Goal: Task Accomplishment & Management: Use online tool/utility

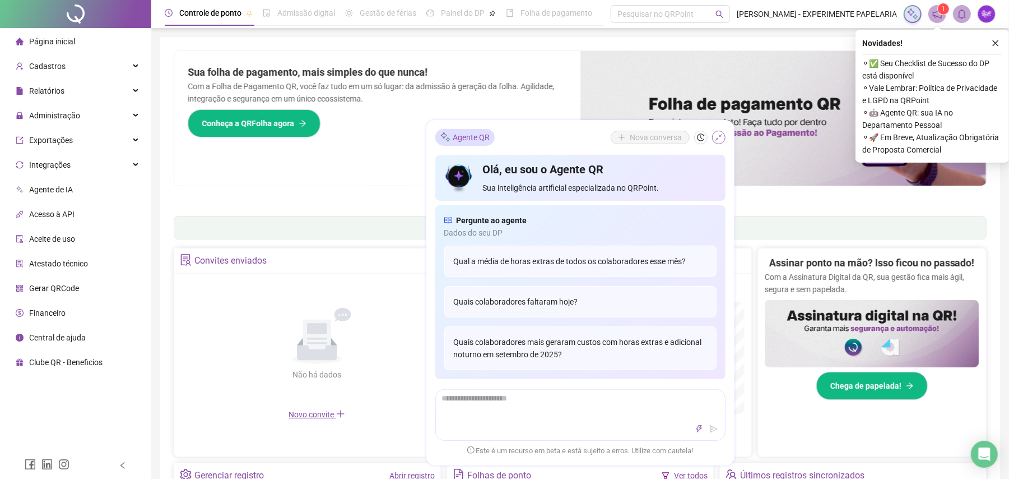
click at [722, 137] on icon "shrink" at bounding box center [719, 137] width 8 height 8
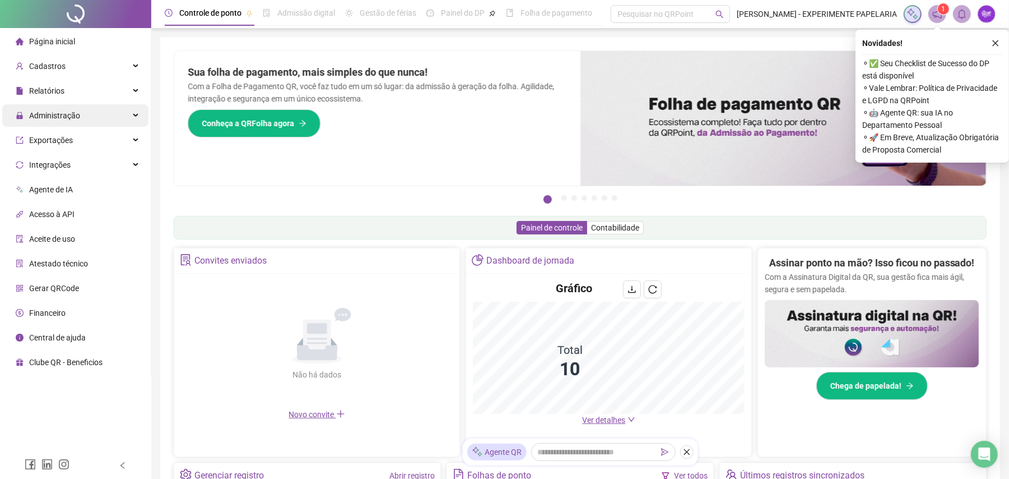
click at [73, 119] on span "Administração" at bounding box center [54, 115] width 51 height 9
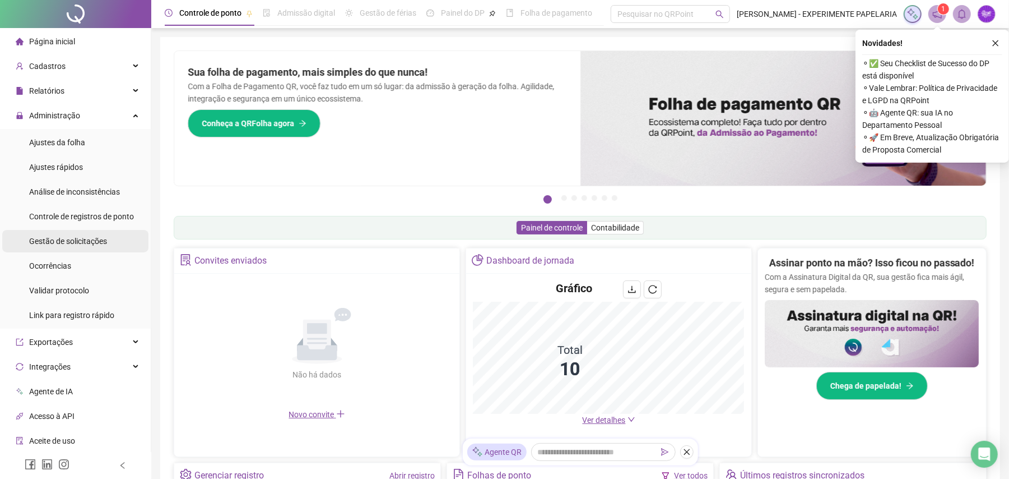
click at [99, 247] on div "Gestão de solicitações" at bounding box center [68, 241] width 78 height 22
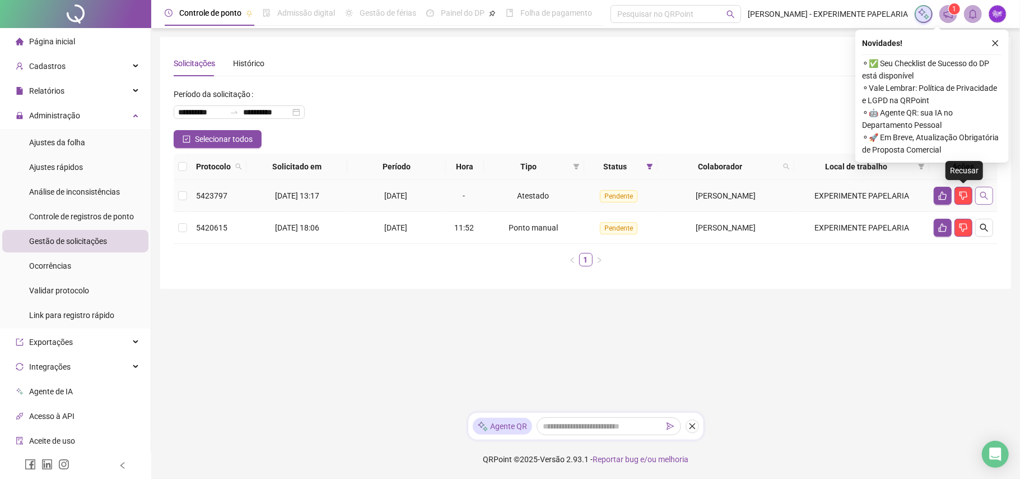
click at [975, 200] on button "button" at bounding box center [984, 196] width 18 height 18
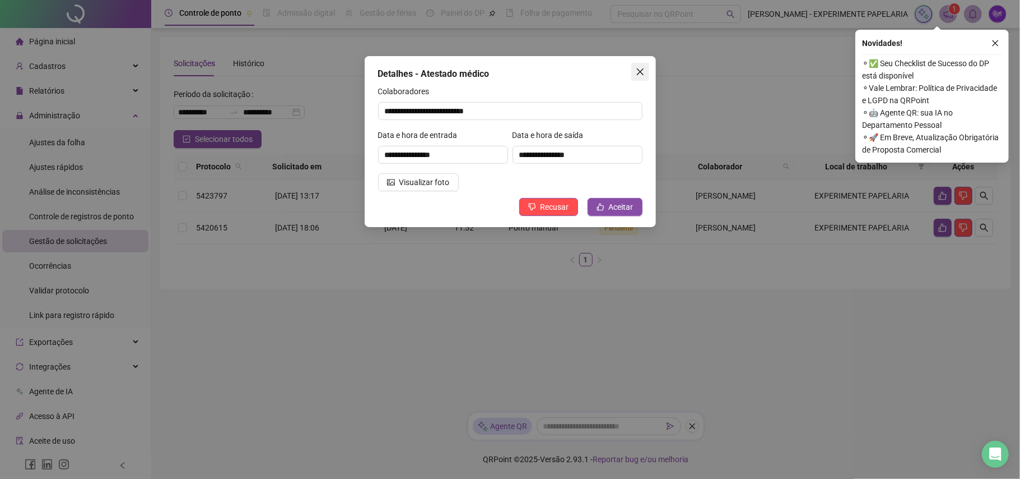
click at [644, 67] on icon "close" at bounding box center [640, 71] width 9 height 9
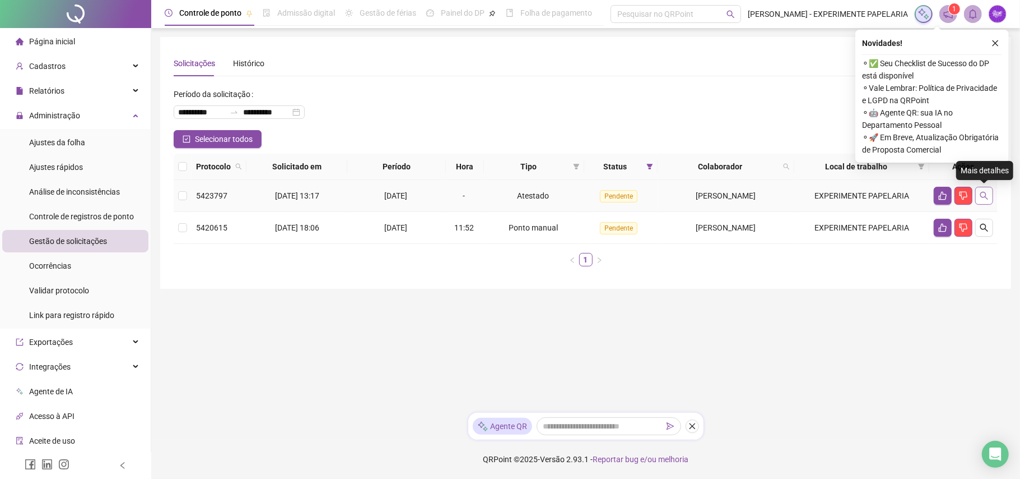
click at [987, 202] on button "button" at bounding box center [984, 196] width 18 height 18
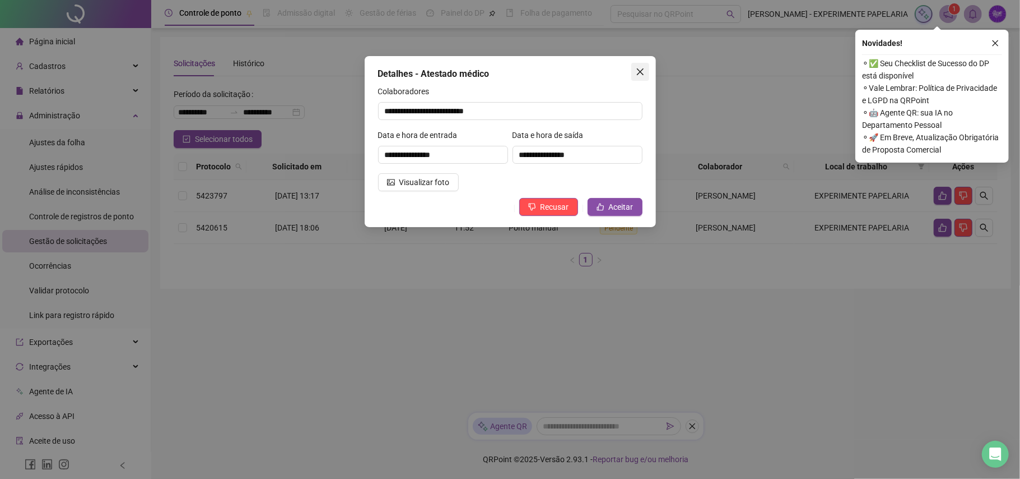
click at [642, 72] on icon "close" at bounding box center [640, 71] width 9 height 9
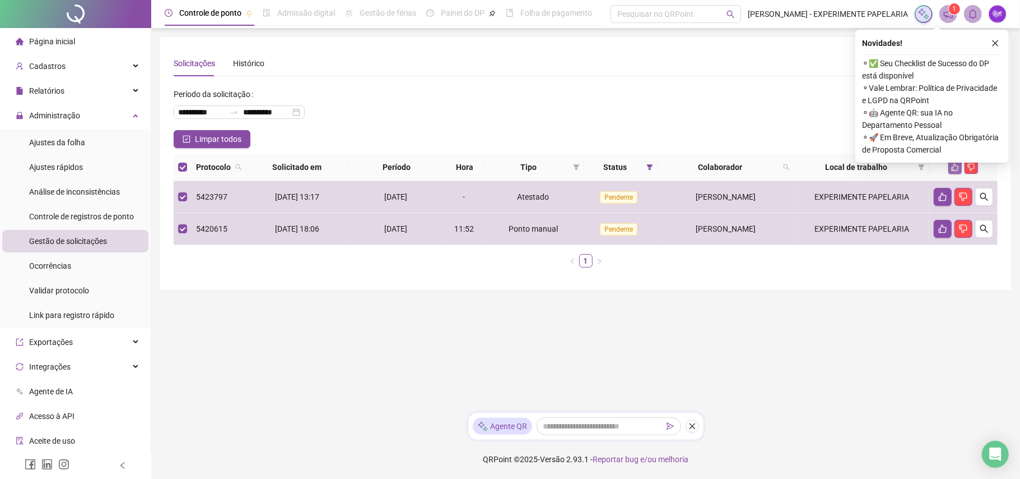
click at [950, 170] on button "button" at bounding box center [955, 166] width 13 height 13
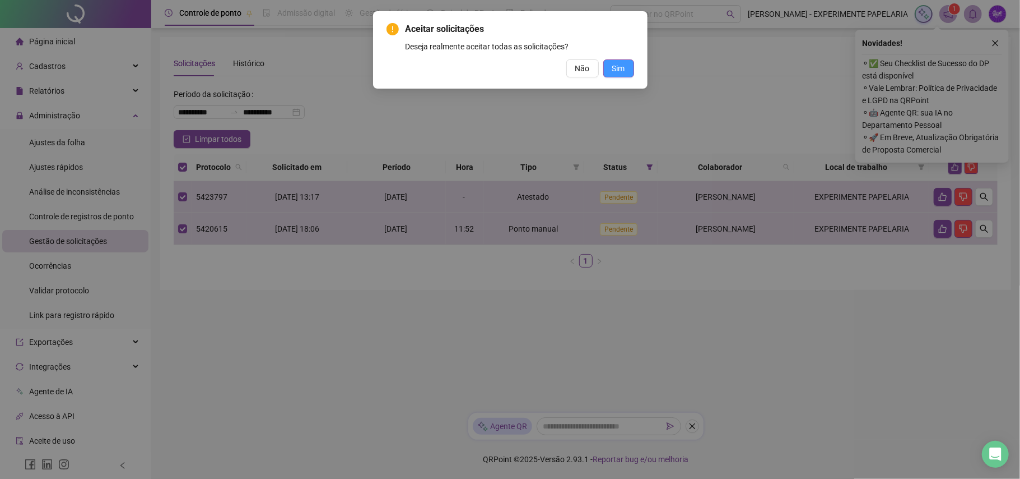
click at [617, 75] on button "Sim" at bounding box center [618, 68] width 31 height 18
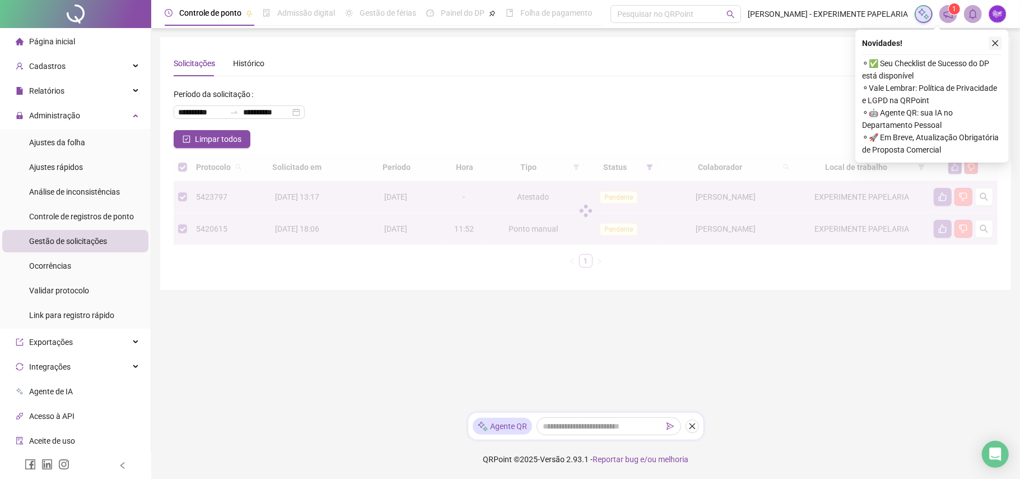
click at [993, 43] on icon "close" at bounding box center [996, 43] width 8 height 8
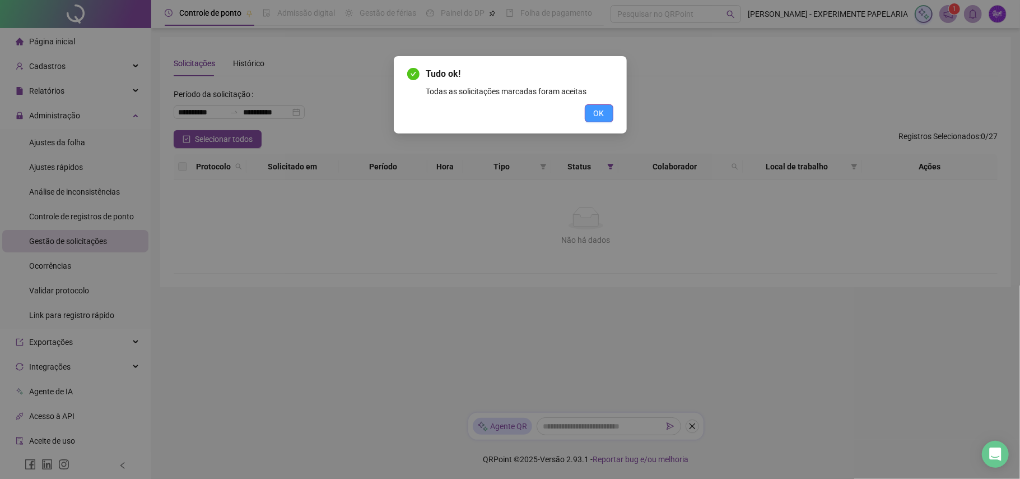
click at [594, 107] on span "OK" at bounding box center [599, 113] width 11 height 12
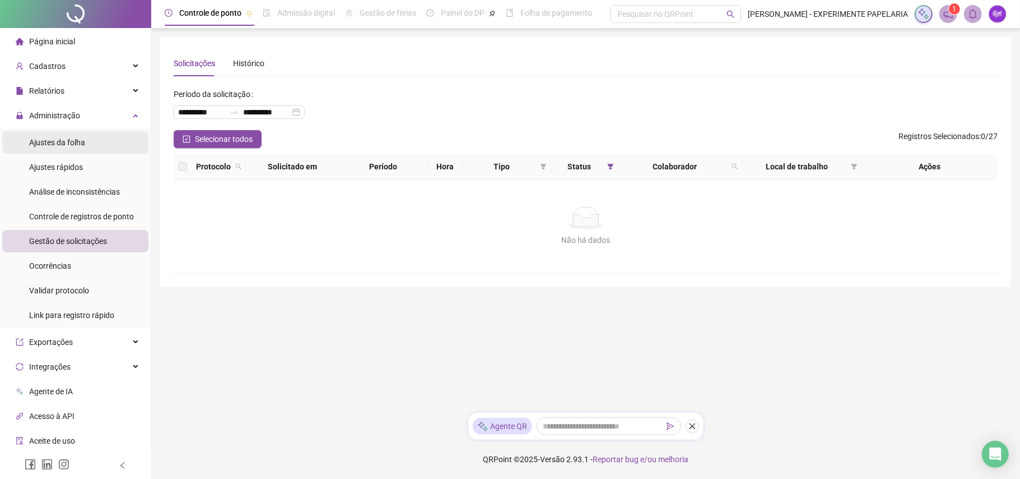
click at [44, 133] on div "Ajustes da folha" at bounding box center [57, 142] width 56 height 22
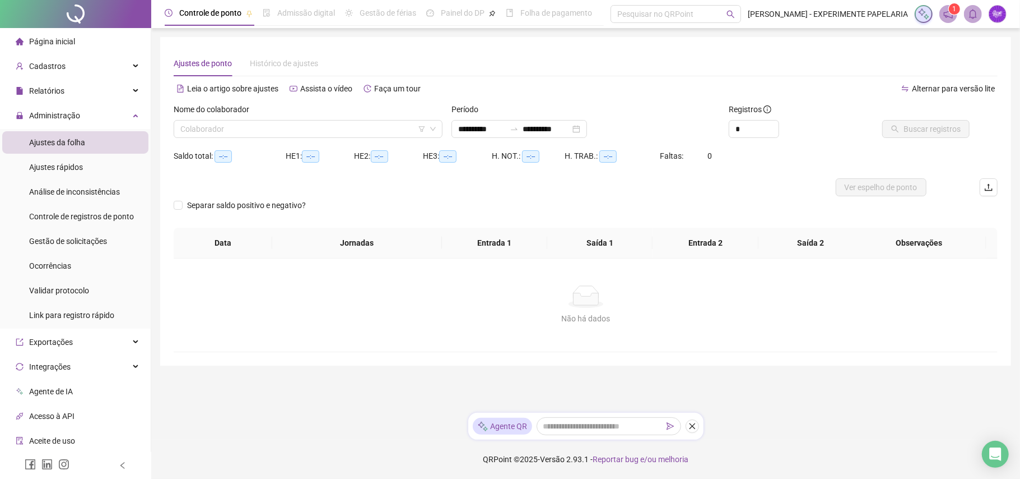
type input "**********"
click at [475, 124] on input "**********" at bounding box center [481, 129] width 47 height 12
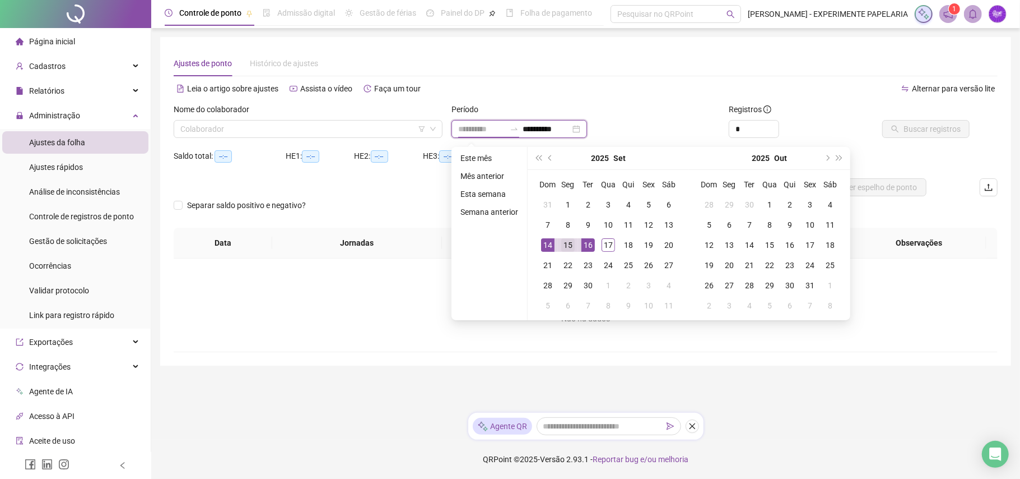
type input "**********"
click at [558, 249] on td "15" at bounding box center [568, 245] width 20 height 20
type input "**********"
click at [604, 244] on div "17" at bounding box center [608, 244] width 13 height 13
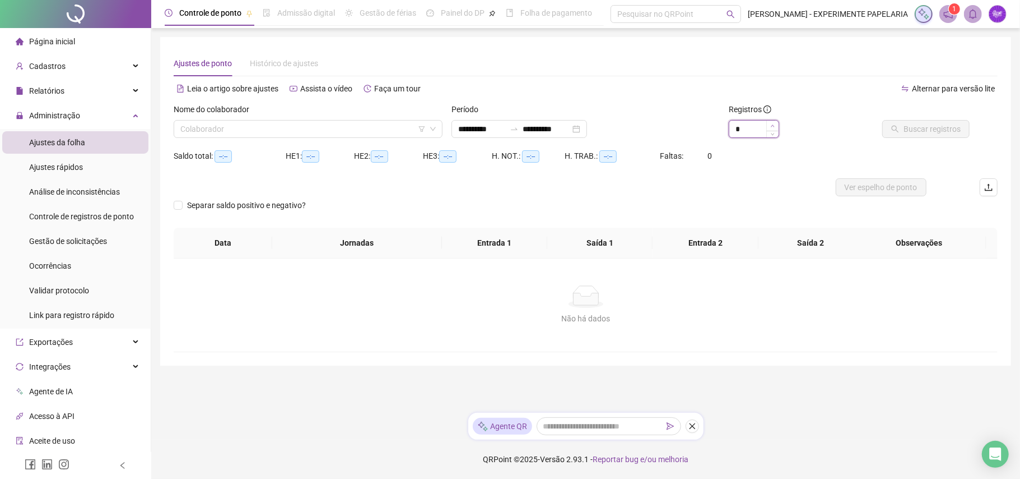
click at [774, 127] on icon "up" at bounding box center [773, 126] width 4 height 4
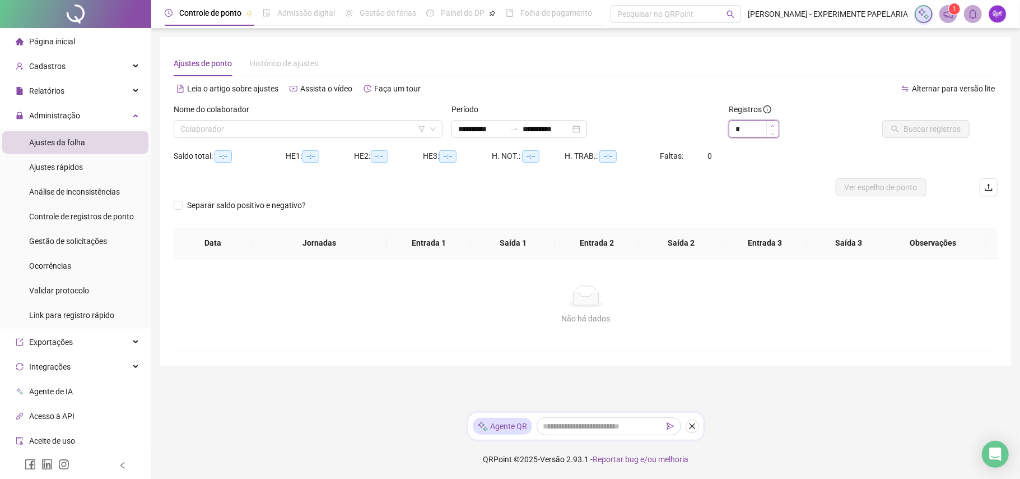
click at [774, 127] on icon "up" at bounding box center [773, 126] width 4 height 4
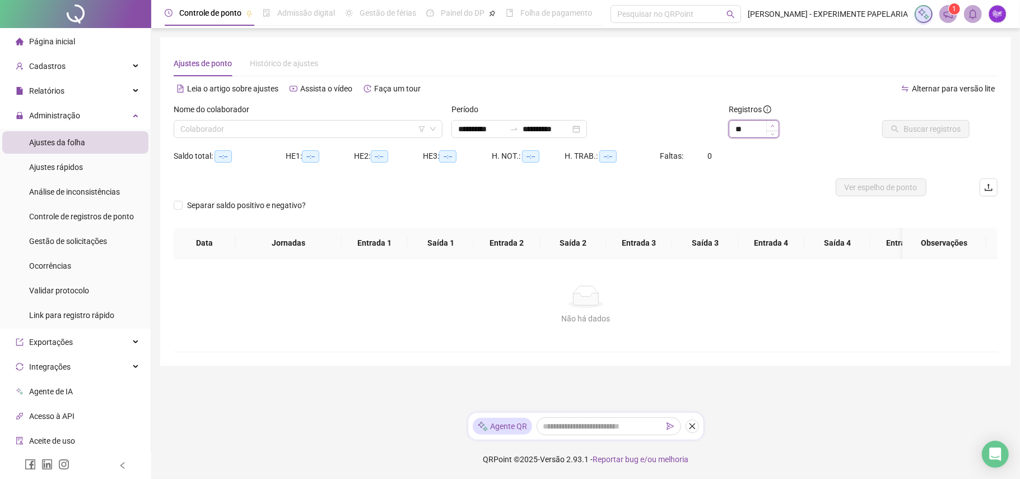
click at [774, 127] on icon "up" at bounding box center [773, 126] width 4 height 4
type input "**"
click at [774, 127] on icon "up" at bounding box center [773, 126] width 4 height 4
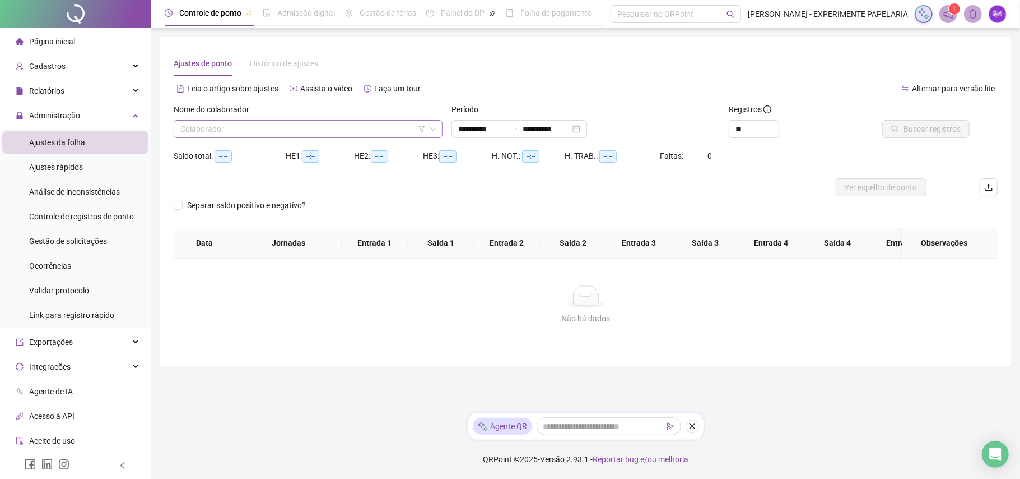
click at [387, 128] on input "search" at bounding box center [302, 128] width 245 height 17
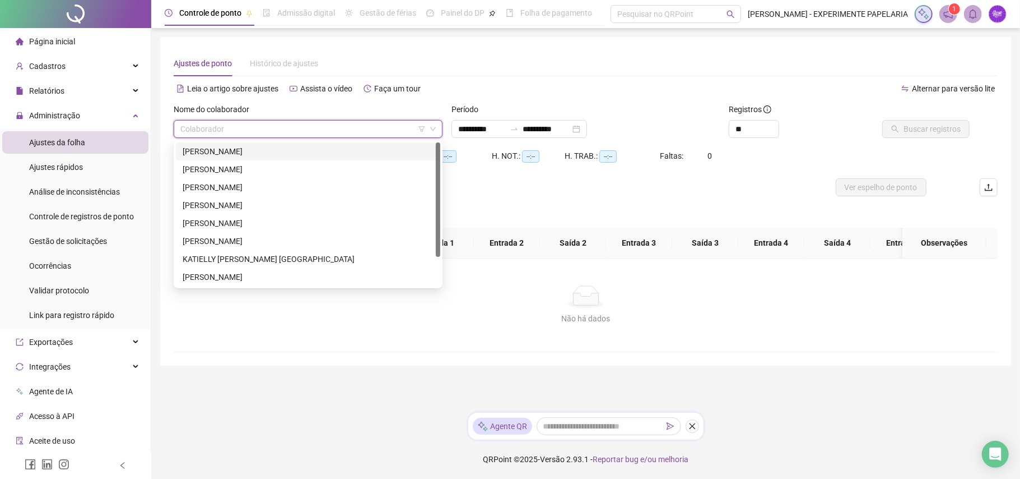
click at [378, 150] on div "[PERSON_NAME]" at bounding box center [308, 151] width 251 height 12
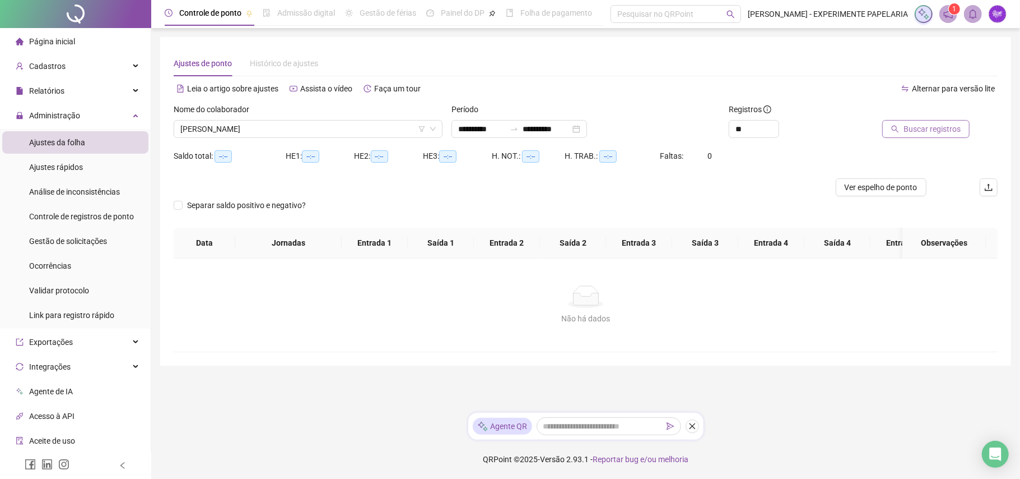
click at [964, 131] on button "Buscar registros" at bounding box center [925, 129] width 87 height 18
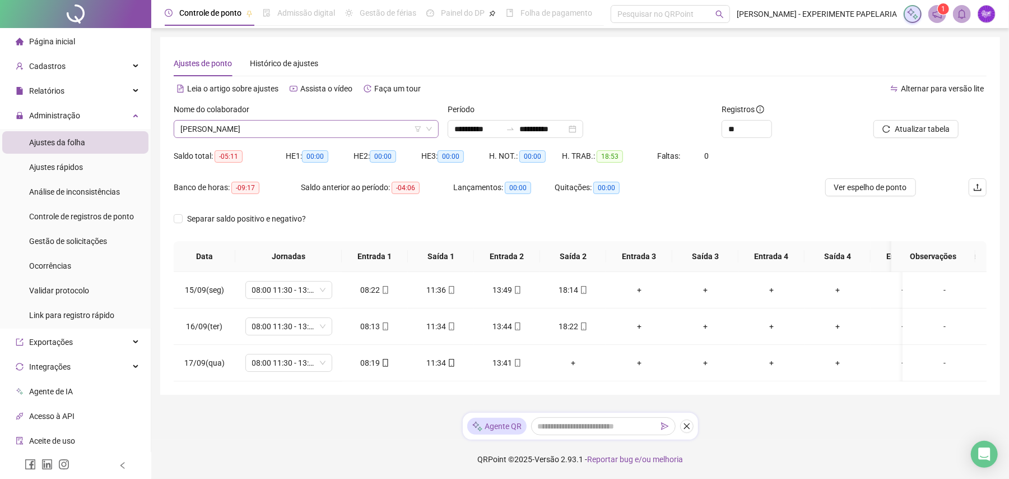
click at [386, 128] on span "[PERSON_NAME]" at bounding box center [306, 128] width 252 height 17
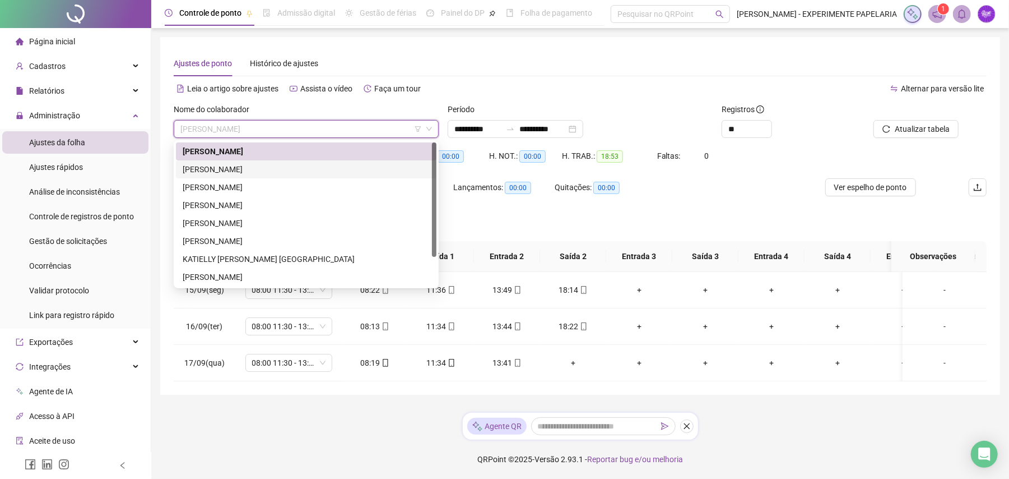
click at [359, 169] on div "[PERSON_NAME]" at bounding box center [306, 169] width 247 height 12
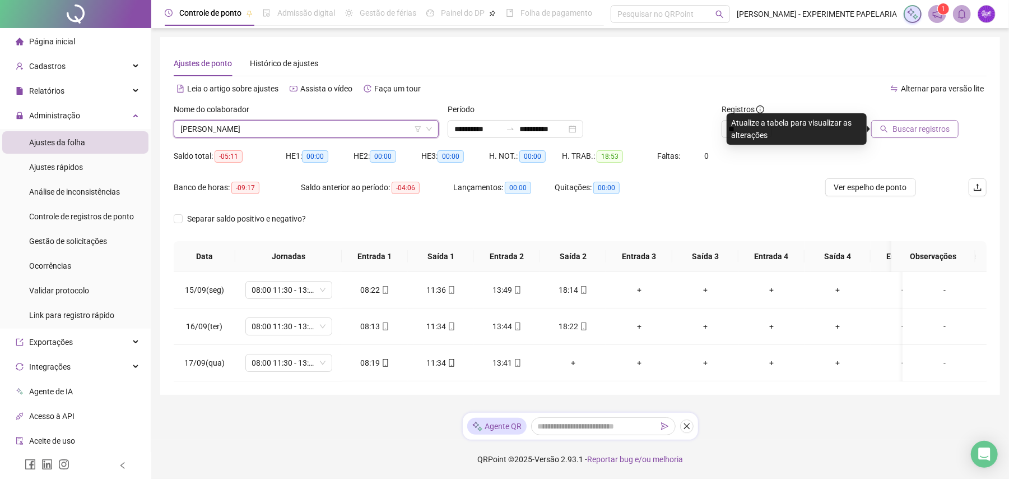
click at [899, 132] on span "Buscar registros" at bounding box center [921, 129] width 57 height 12
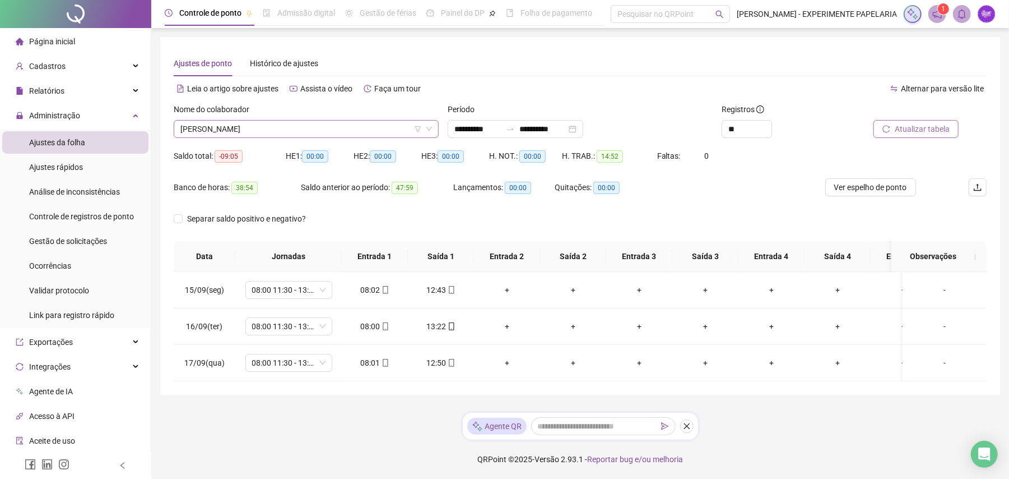
click at [347, 128] on span "[PERSON_NAME]" at bounding box center [306, 128] width 252 height 17
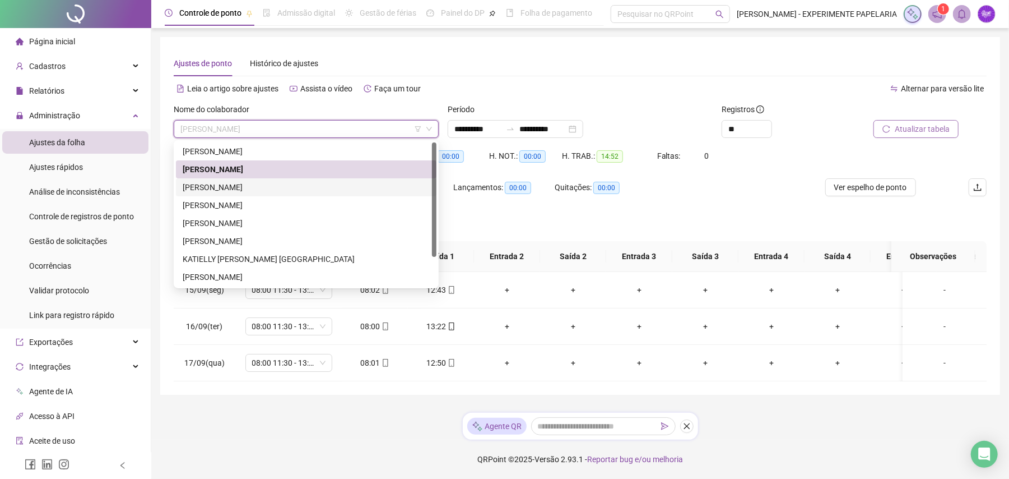
click at [250, 184] on div "[PERSON_NAME]" at bounding box center [306, 187] width 247 height 12
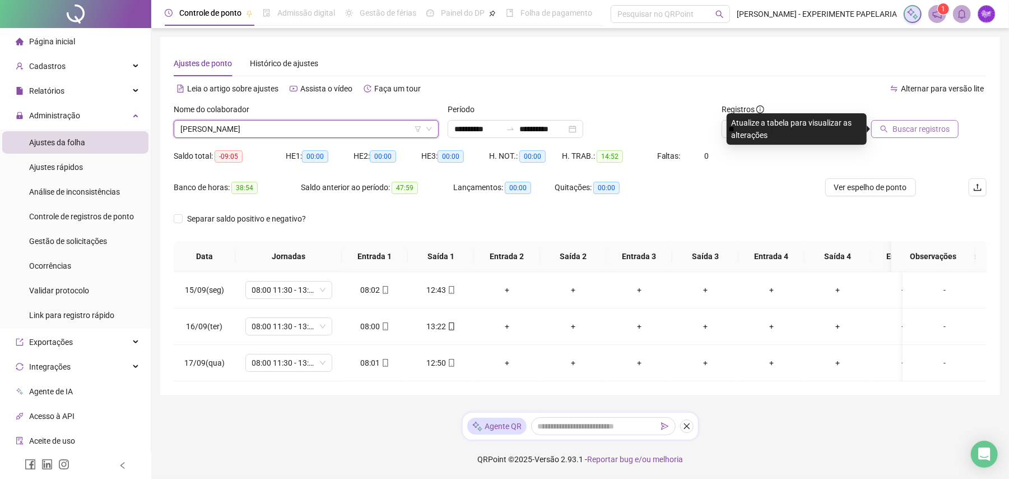
click at [915, 132] on span "Buscar registros" at bounding box center [921, 129] width 57 height 12
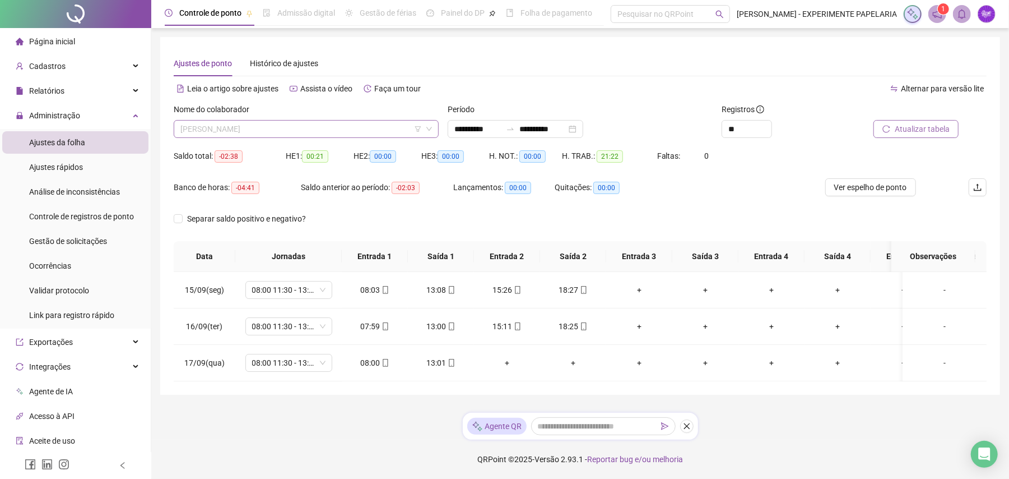
click at [328, 131] on span "[PERSON_NAME]" at bounding box center [306, 128] width 252 height 17
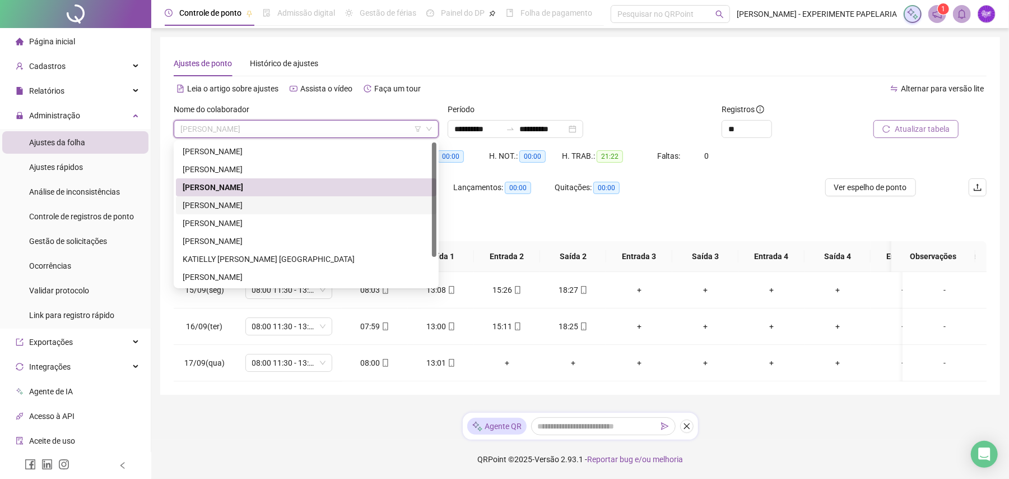
click at [292, 206] on div "[PERSON_NAME]" at bounding box center [306, 205] width 247 height 12
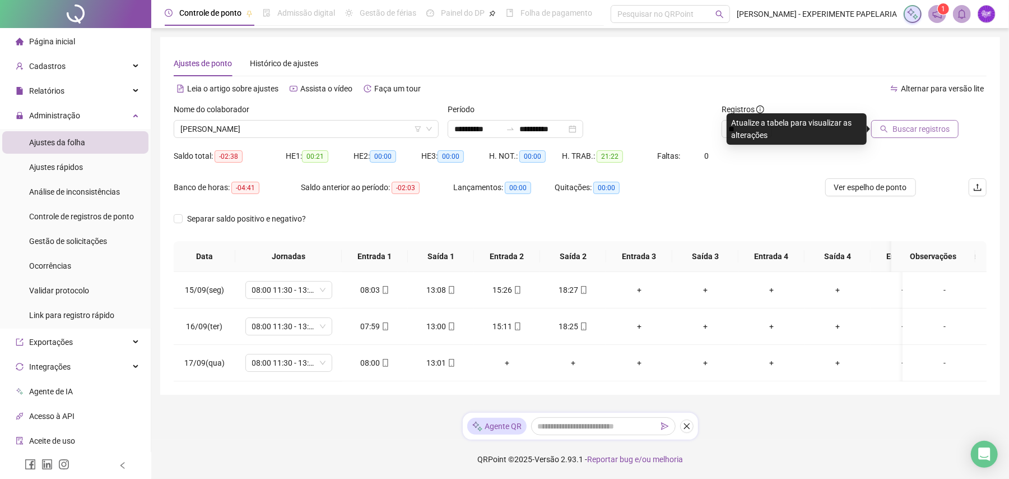
click at [926, 133] on span "Buscar registros" at bounding box center [921, 129] width 57 height 12
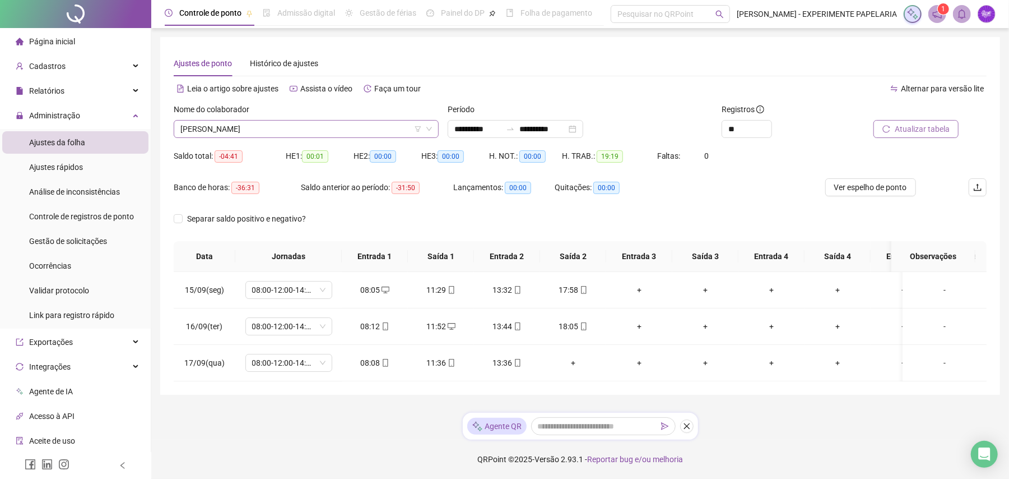
click at [357, 134] on span "[PERSON_NAME]" at bounding box center [306, 128] width 252 height 17
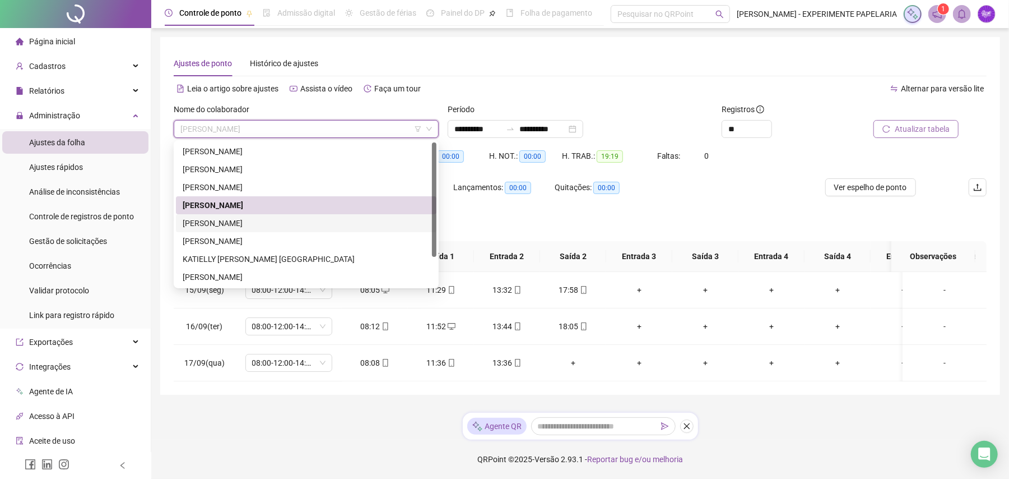
click at [333, 220] on div "[PERSON_NAME]" at bounding box center [306, 223] width 247 height 12
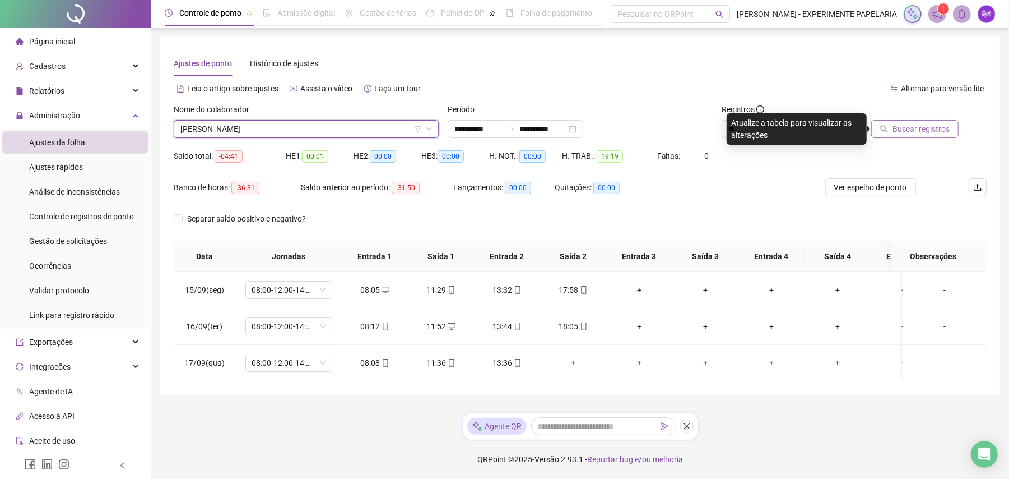
click at [933, 127] on span "Buscar registros" at bounding box center [921, 129] width 57 height 12
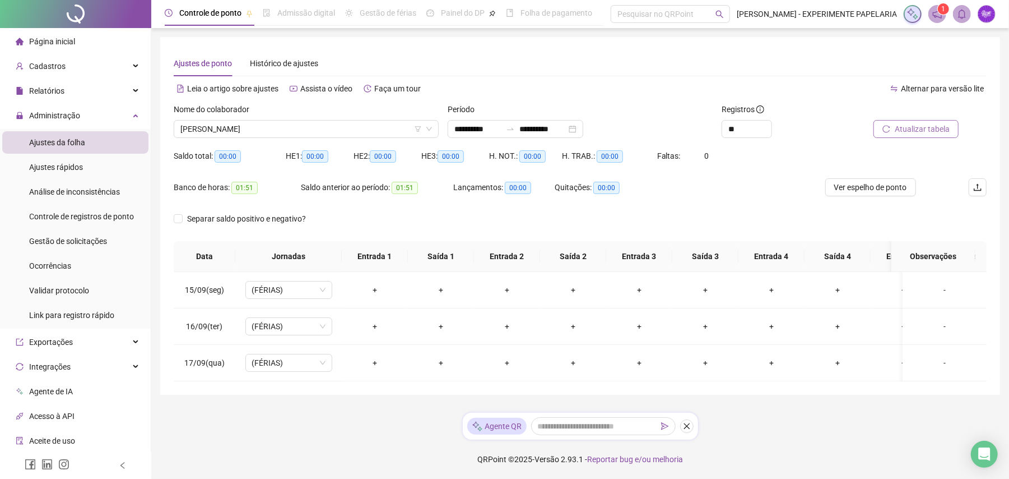
click at [307, 131] on span "[PERSON_NAME]" at bounding box center [306, 128] width 252 height 17
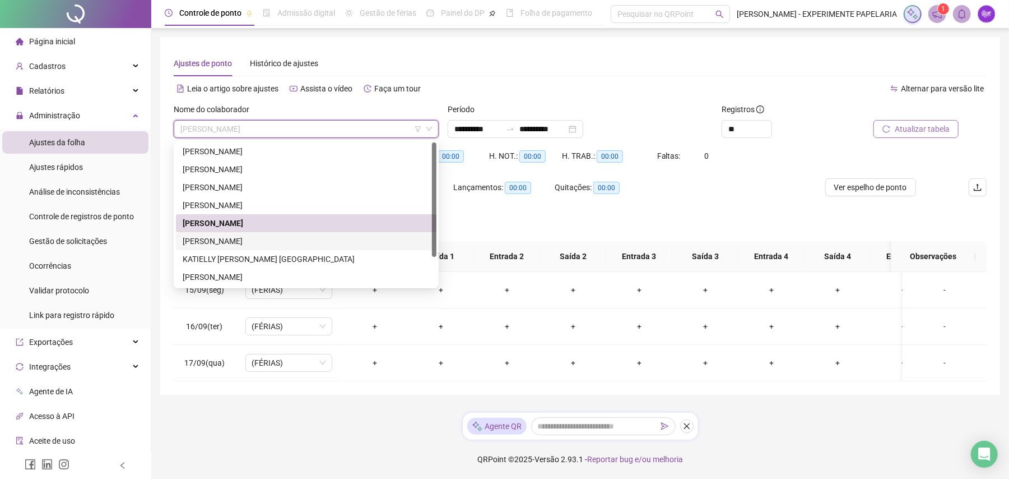
click at [301, 236] on div "[PERSON_NAME]" at bounding box center [306, 241] width 247 height 12
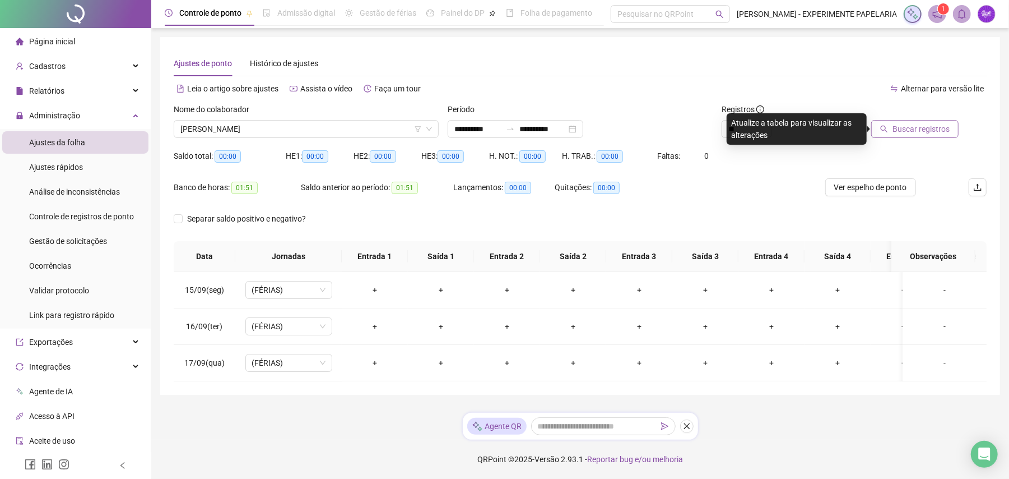
click at [904, 132] on span "Buscar registros" at bounding box center [921, 129] width 57 height 12
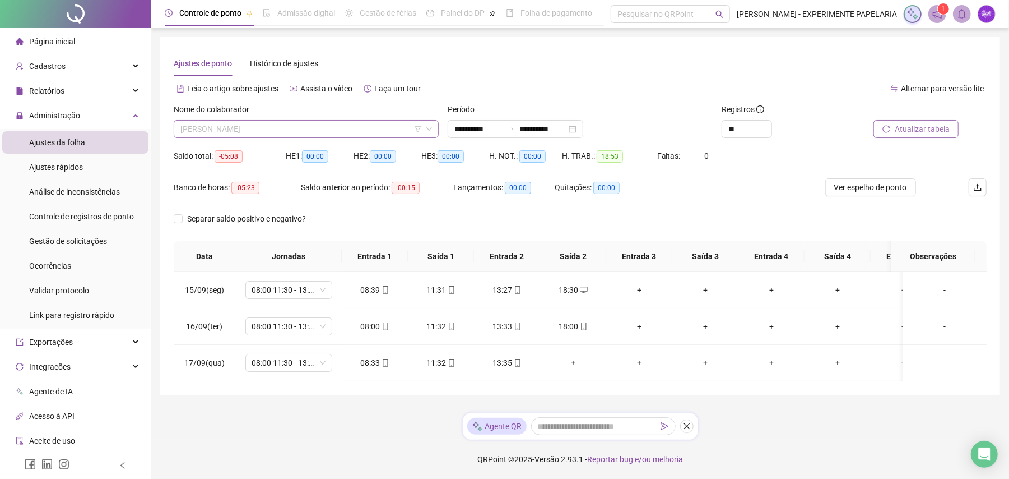
click at [292, 124] on span "[PERSON_NAME]" at bounding box center [306, 128] width 252 height 17
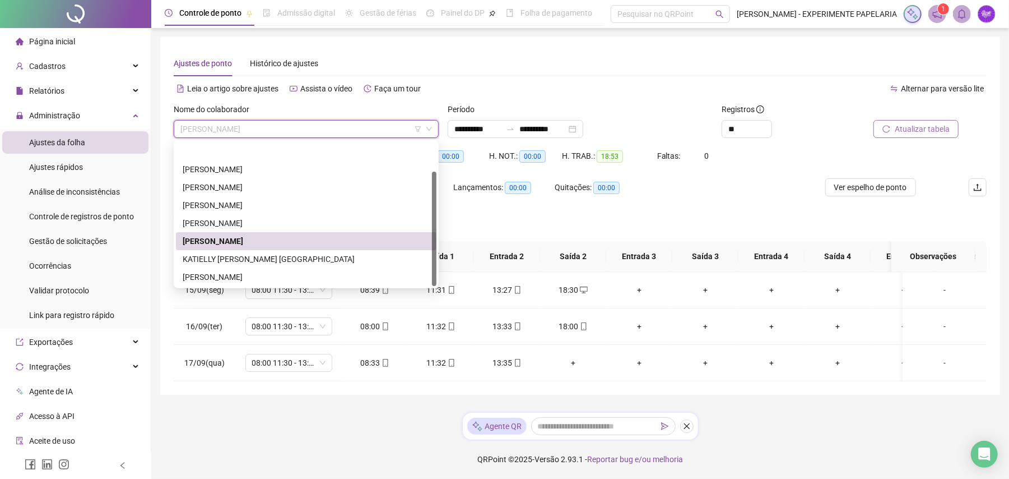
scroll to position [36, 0]
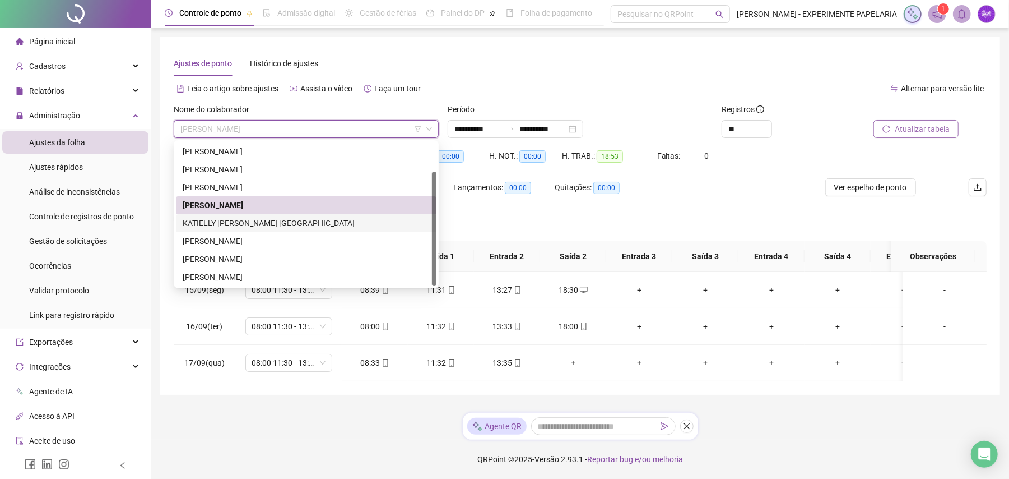
click at [267, 224] on div "KATIELLY [PERSON_NAME] [GEOGRAPHIC_DATA]" at bounding box center [306, 223] width 247 height 12
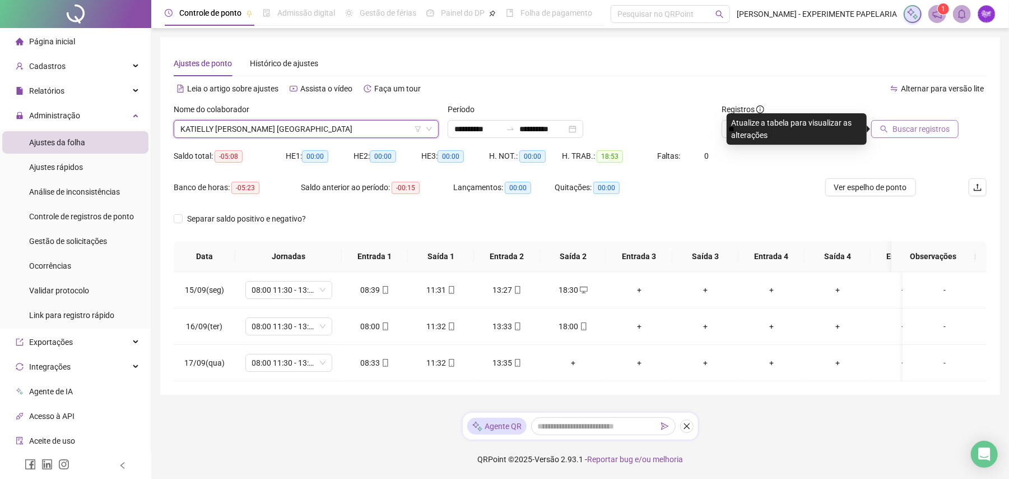
click at [899, 120] on button "Buscar registros" at bounding box center [914, 129] width 87 height 18
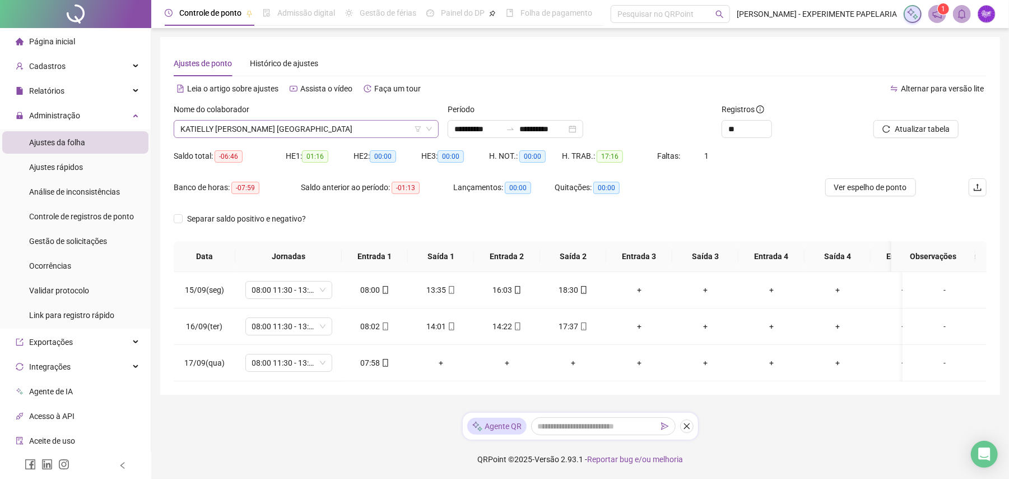
click at [306, 131] on span "KATIELLY [PERSON_NAME] [GEOGRAPHIC_DATA]" at bounding box center [306, 128] width 252 height 17
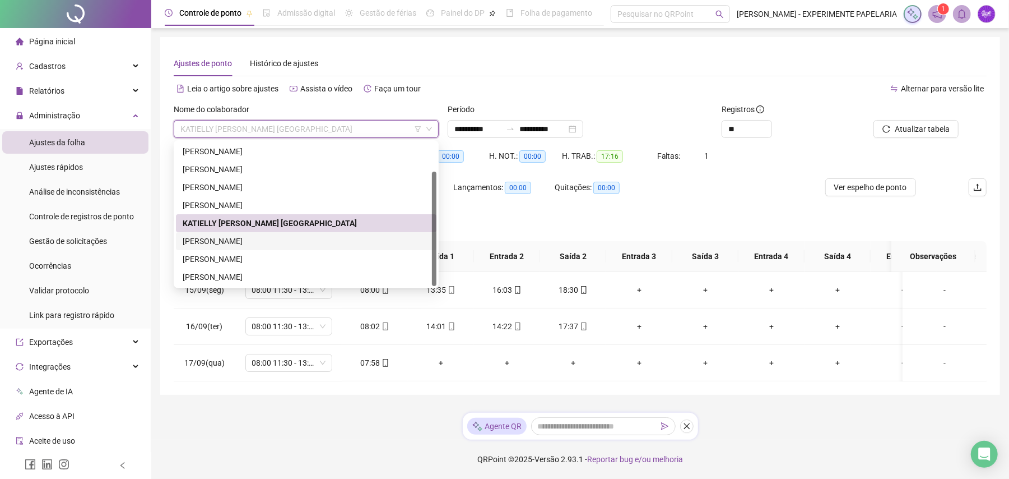
click at [312, 238] on div "[PERSON_NAME]" at bounding box center [306, 241] width 247 height 12
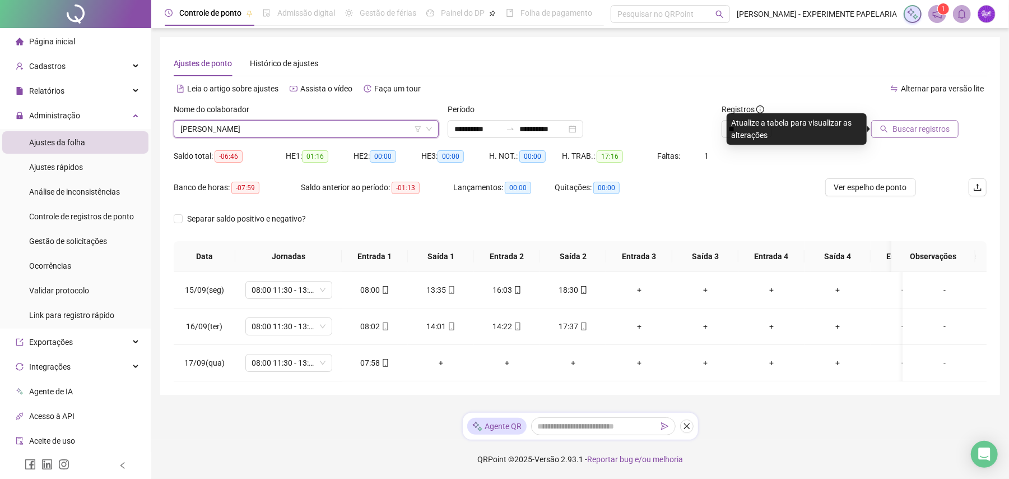
click at [928, 128] on span "Buscar registros" at bounding box center [921, 129] width 57 height 12
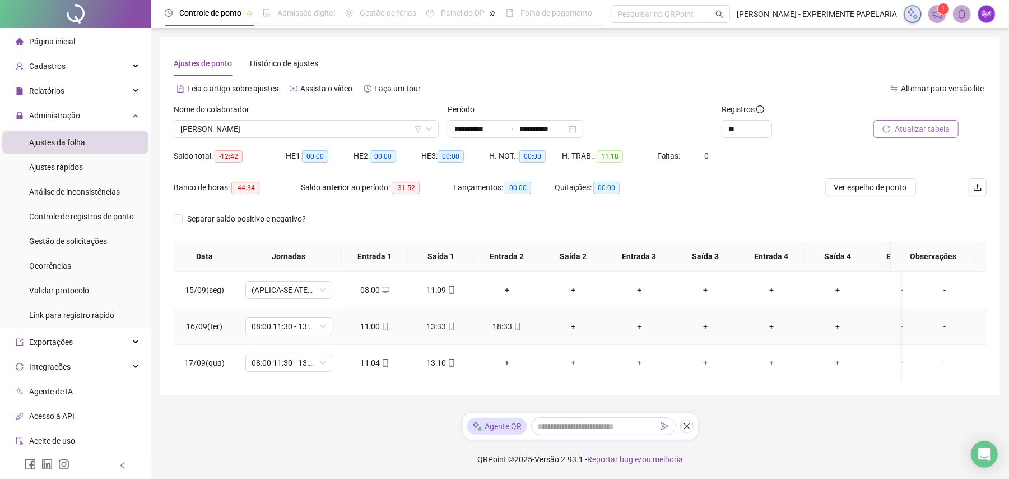
click at [570, 327] on div "+" at bounding box center [573, 326] width 48 height 12
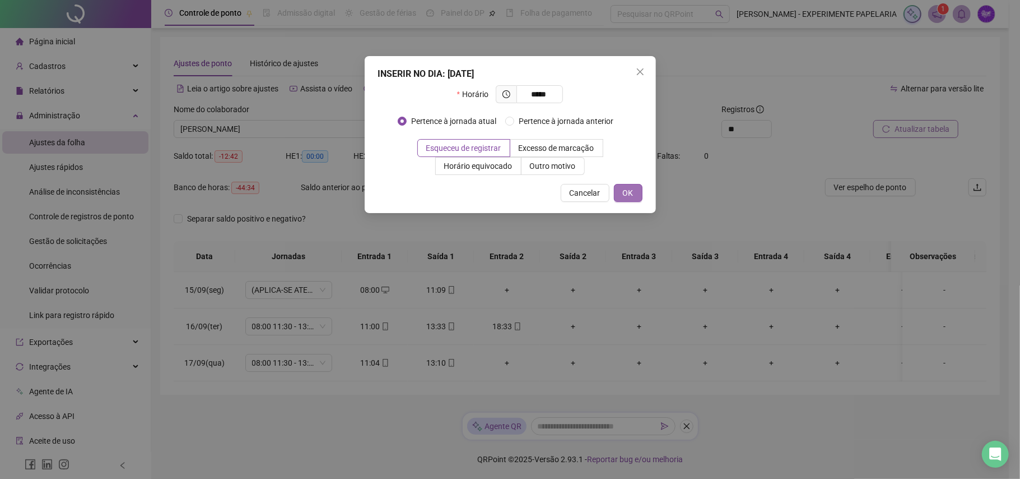
type input "*****"
click at [633, 197] on span "OK" at bounding box center [628, 193] width 11 height 12
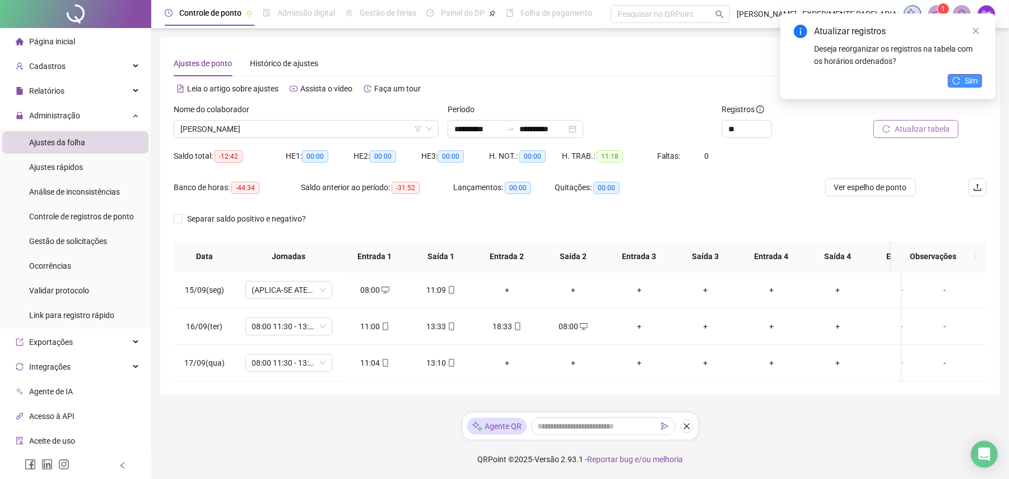
click at [951, 86] on button "Sim" at bounding box center [965, 80] width 34 height 13
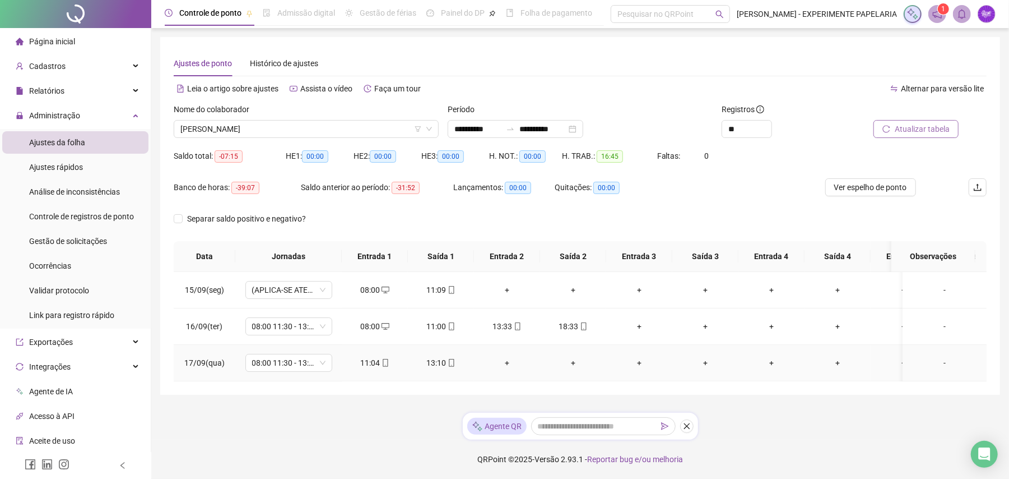
click at [505, 363] on div "+" at bounding box center [507, 362] width 48 height 12
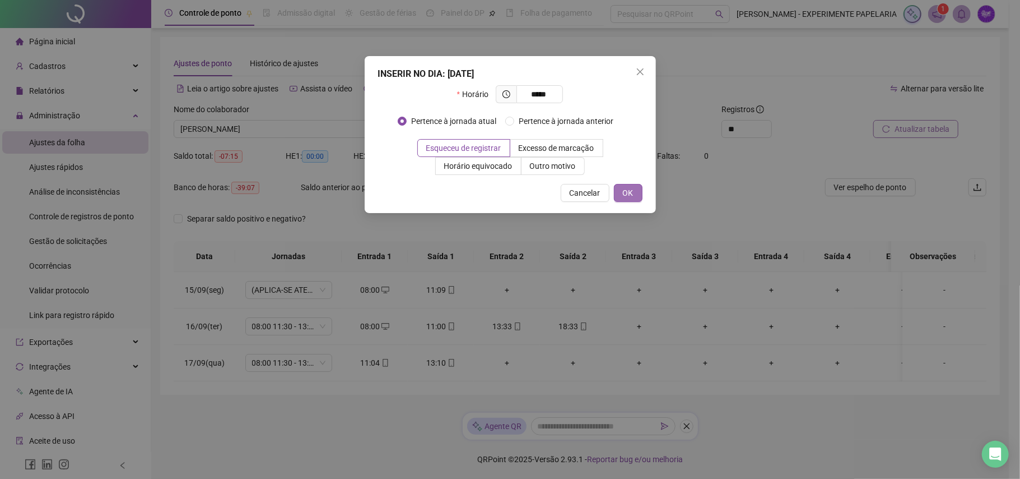
type input "*****"
click at [626, 196] on span "OK" at bounding box center [628, 193] width 11 height 12
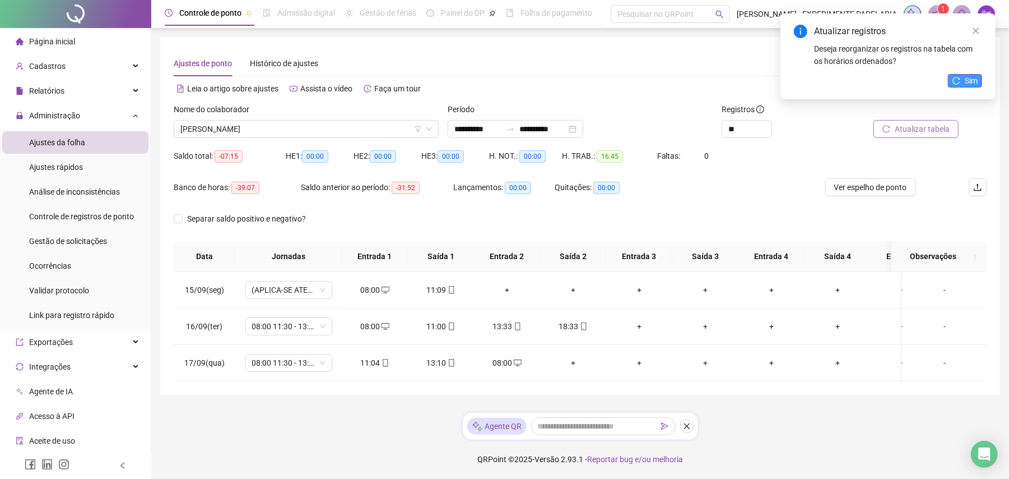
click at [967, 81] on span "Sim" at bounding box center [971, 81] width 13 height 12
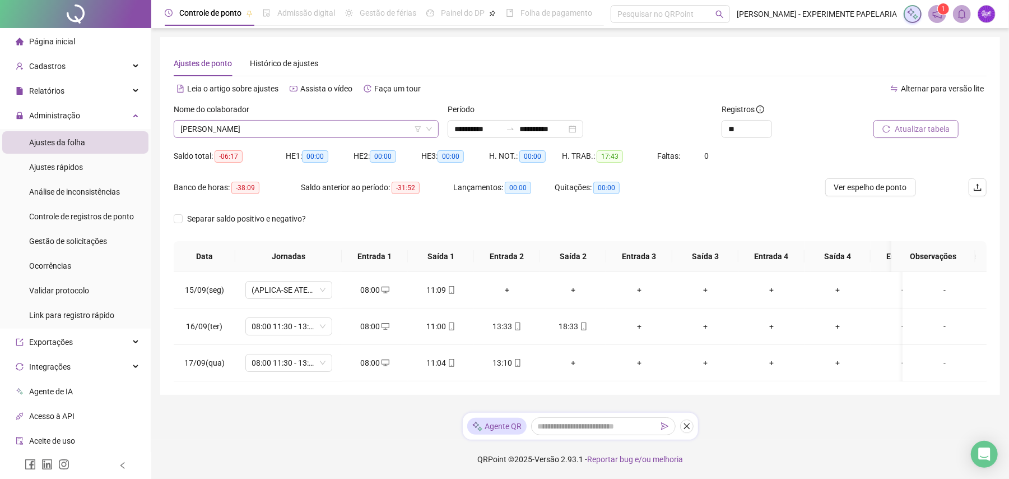
click at [331, 130] on span "[PERSON_NAME]" at bounding box center [306, 128] width 252 height 17
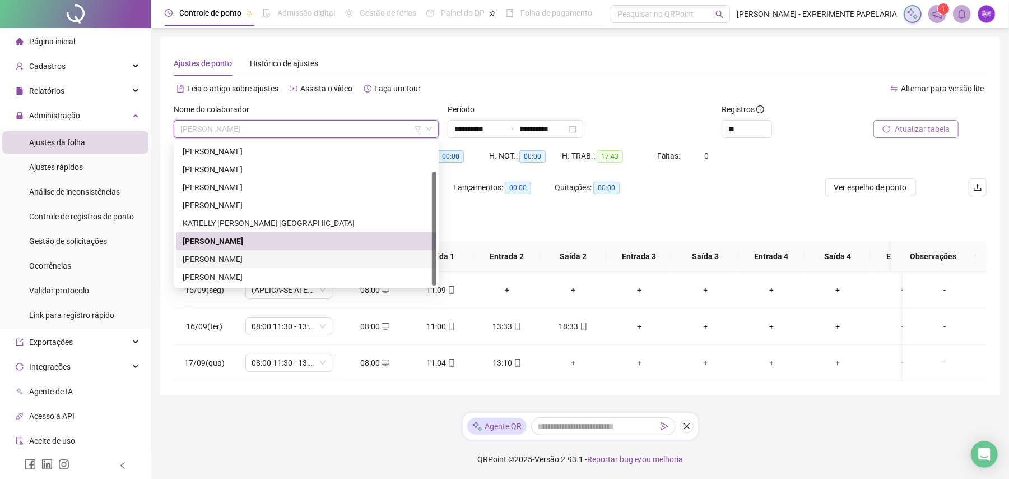
click at [281, 257] on div "[PERSON_NAME]" at bounding box center [306, 259] width 247 height 12
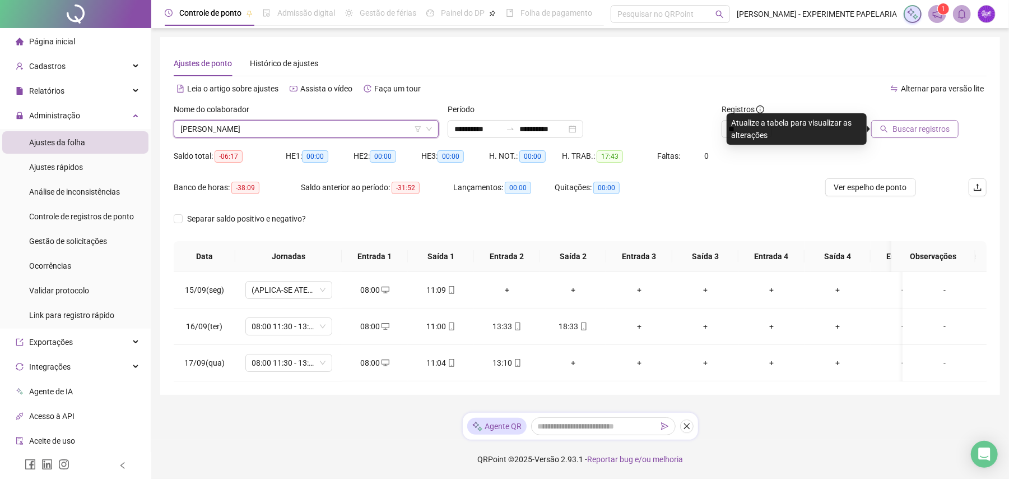
click at [884, 122] on button "Buscar registros" at bounding box center [914, 129] width 87 height 18
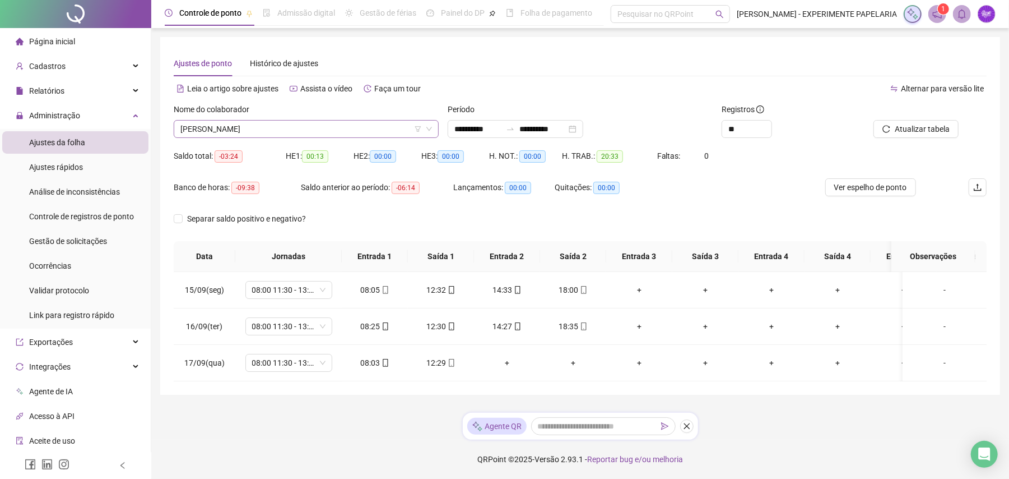
click at [385, 131] on span "[PERSON_NAME]" at bounding box center [306, 128] width 252 height 17
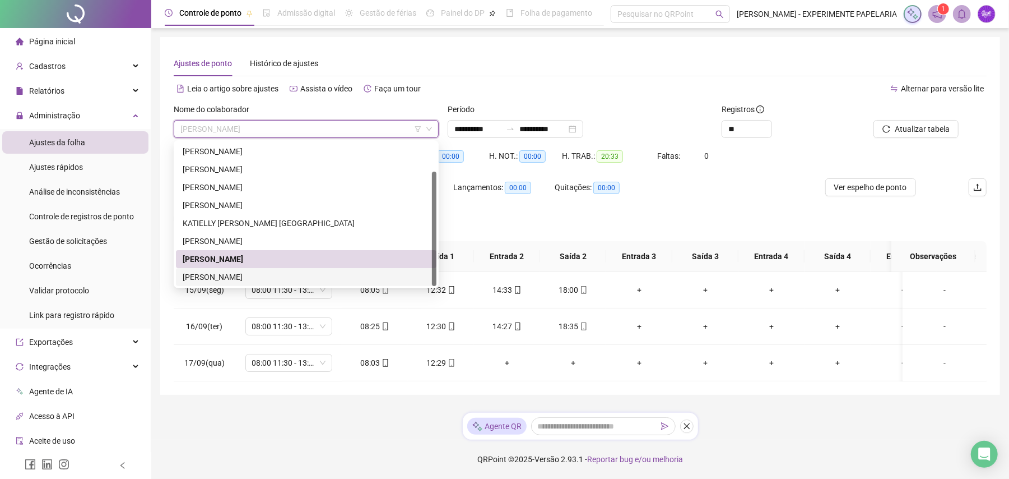
click at [314, 275] on div "[PERSON_NAME]" at bounding box center [306, 277] width 247 height 12
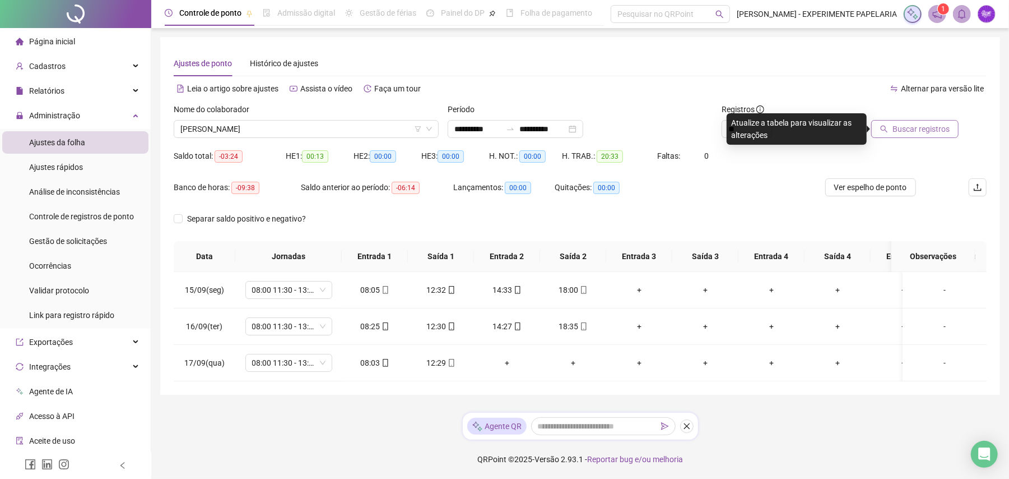
click at [929, 127] on span "Buscar registros" at bounding box center [921, 129] width 57 height 12
